Goal: Task Accomplishment & Management: Use online tool/utility

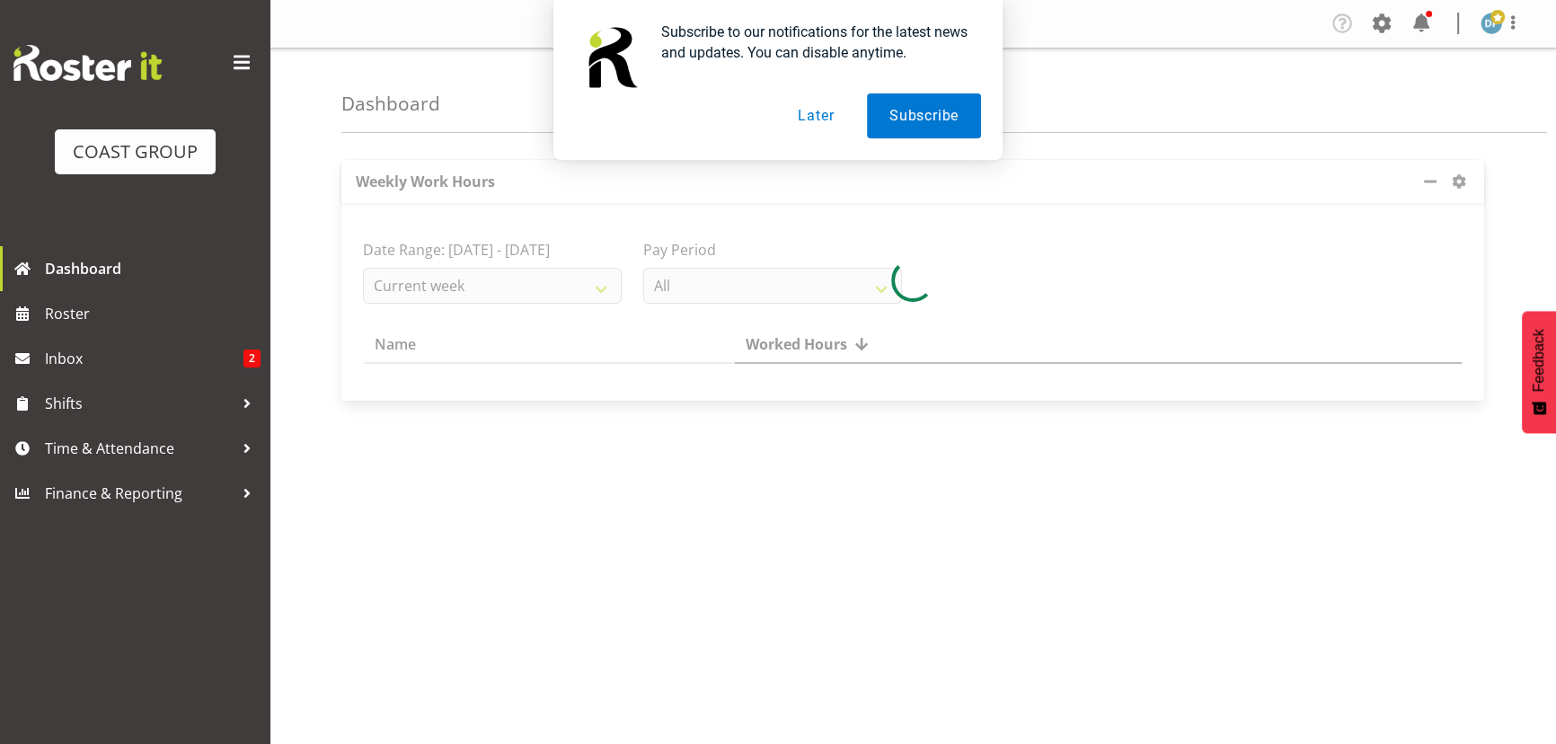
click at [802, 110] on button "Later" at bounding box center [815, 115] width 81 height 45
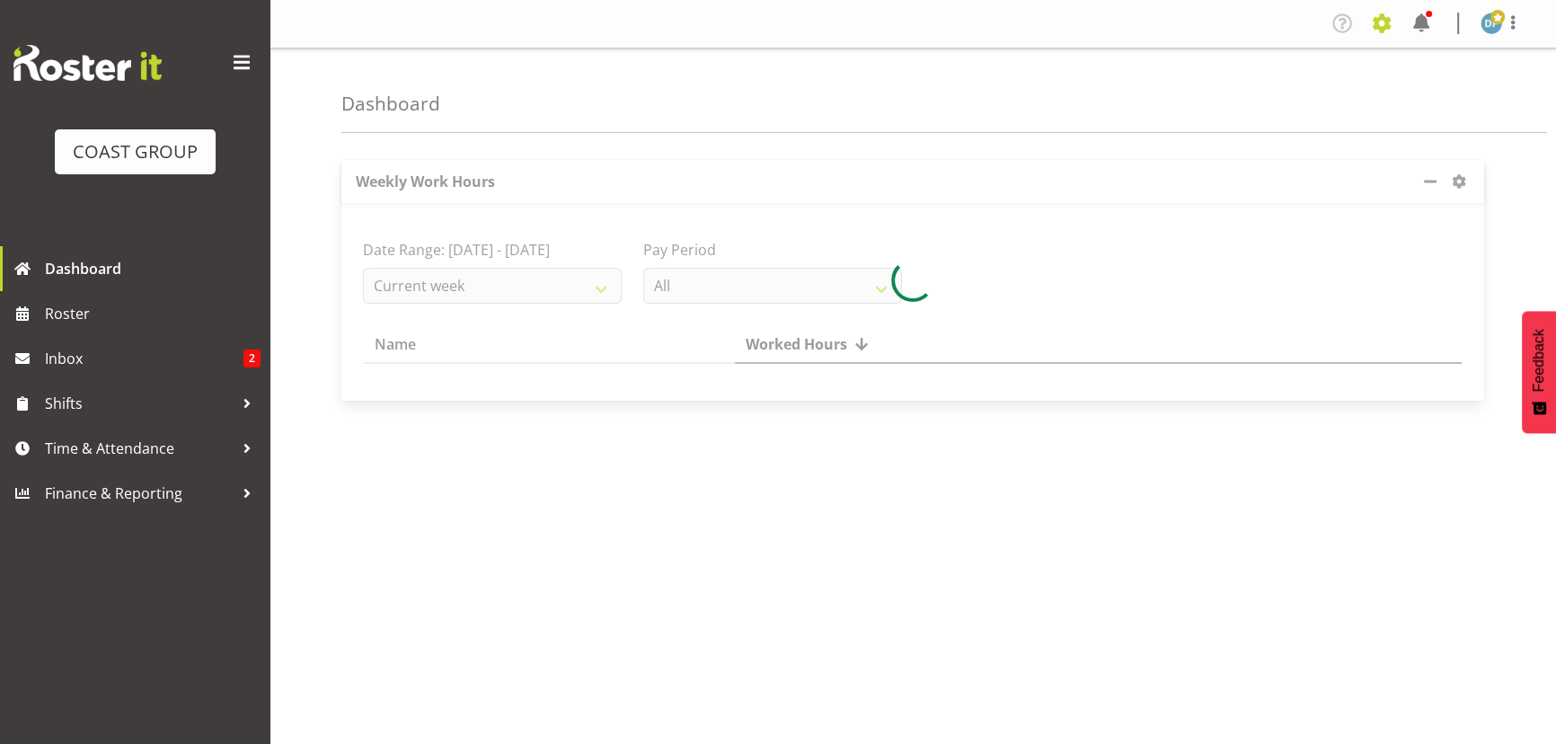
click at [1395, 23] on span at bounding box center [1381, 23] width 29 height 29
click at [1275, 101] on link "Jobs" at bounding box center [1309, 98] width 172 height 32
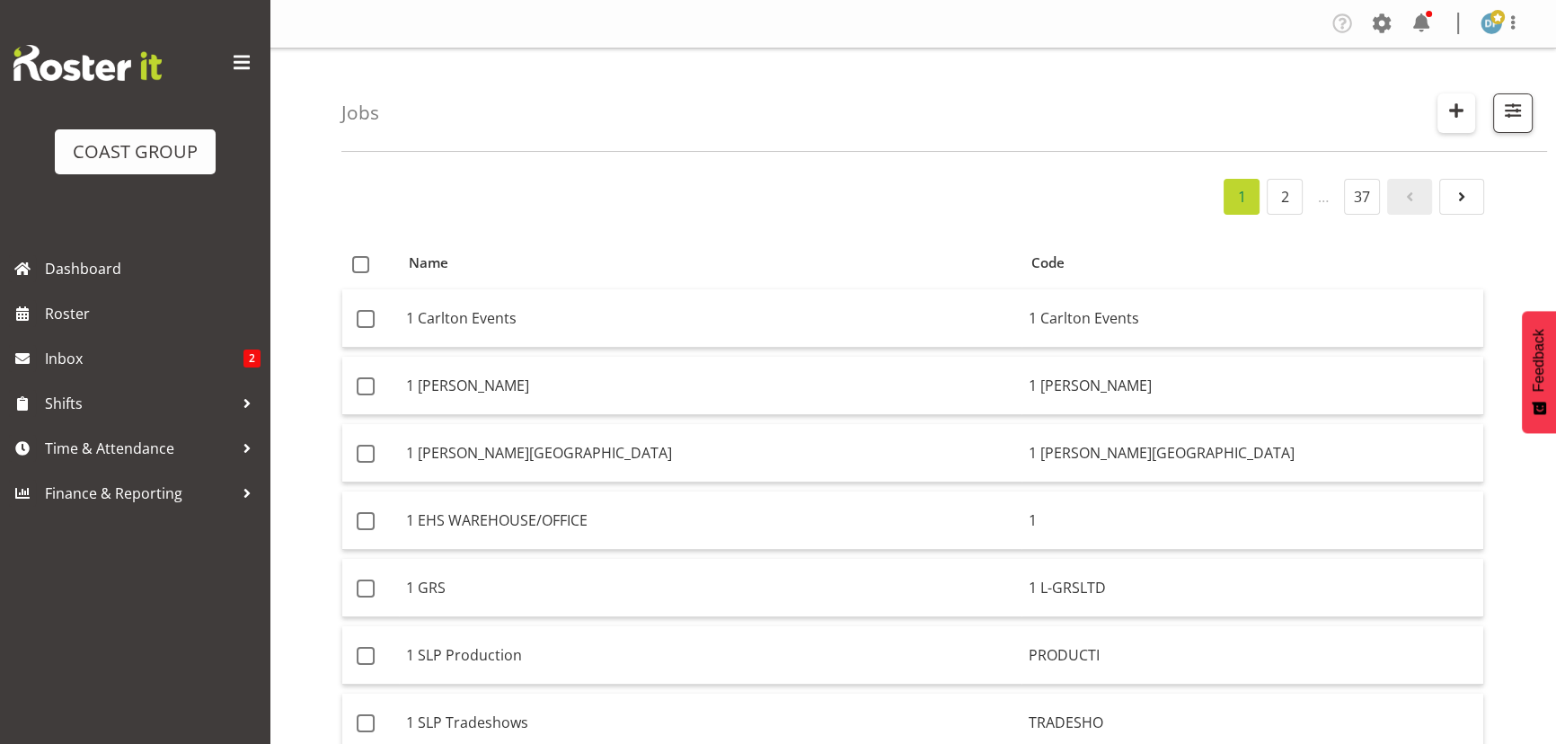
click at [1446, 110] on span "button" at bounding box center [1455, 110] width 23 height 23
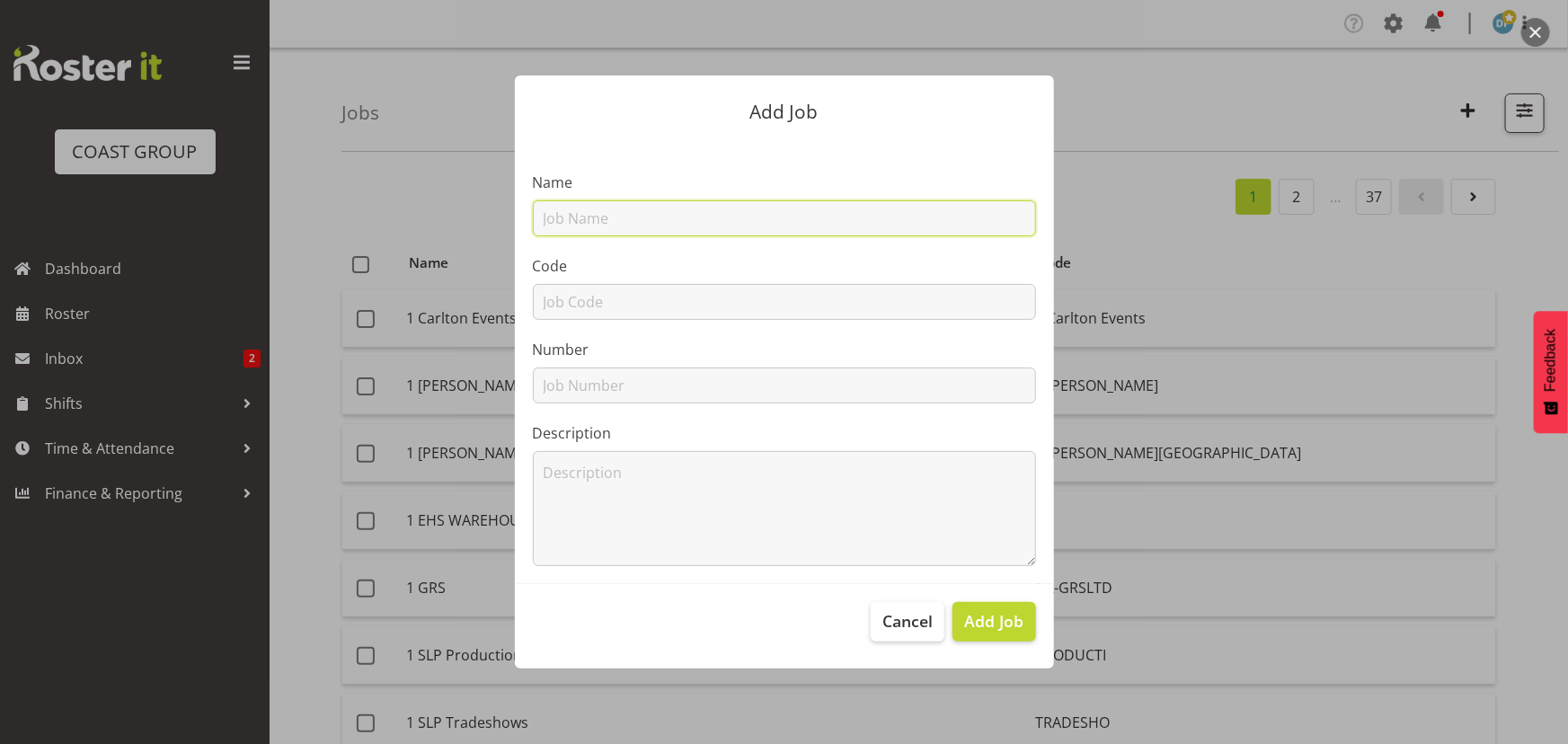
click at [596, 224] on input "text" at bounding box center [784, 218] width 503 height 36
type input "22509026 - SD Aluminium @ AKL Homeshow"
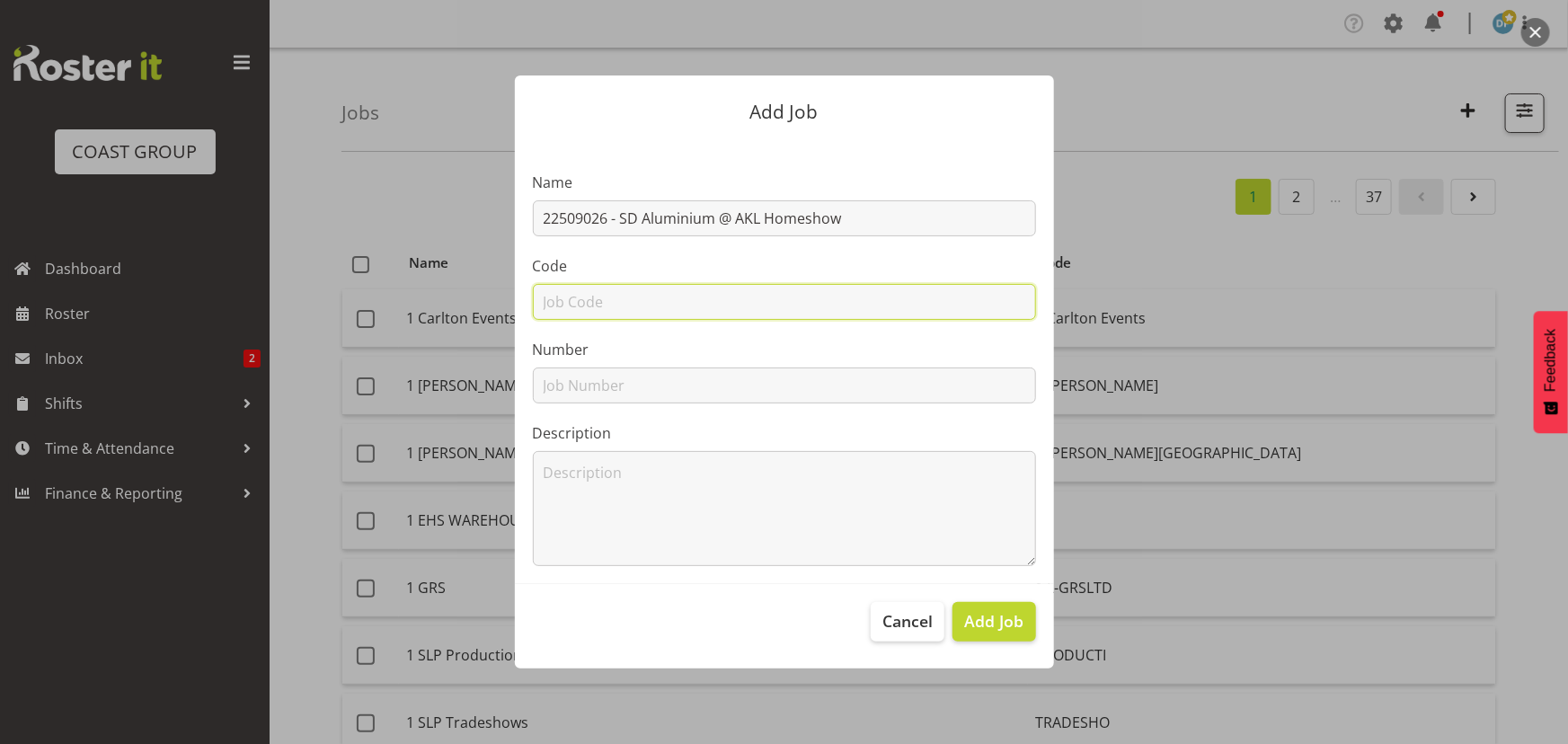
click at [599, 298] on input "text" at bounding box center [784, 302] width 503 height 36
type input "22509026"
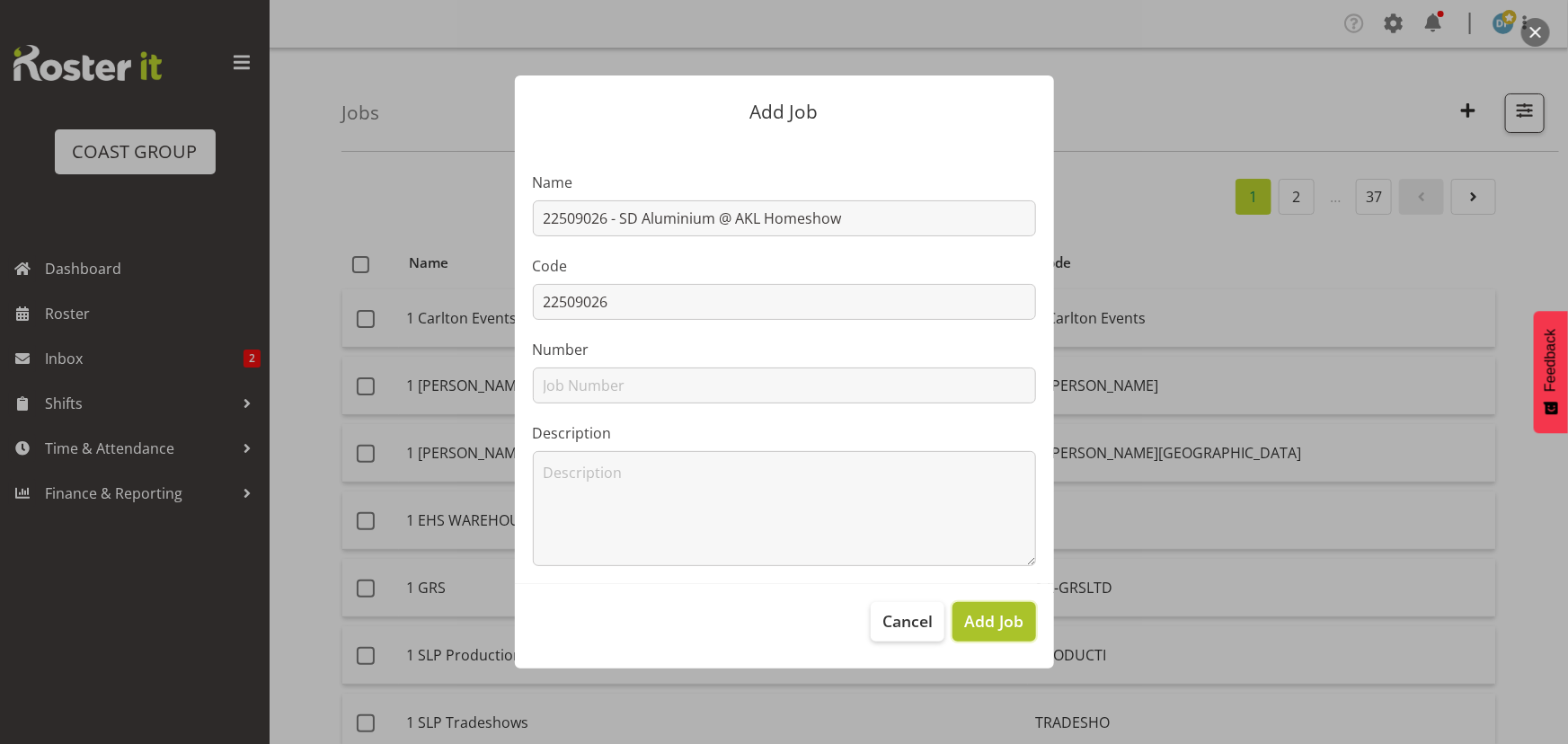
click at [984, 615] on span "Add Job" at bounding box center [993, 620] width 59 height 23
